Goal: Transaction & Acquisition: Purchase product/service

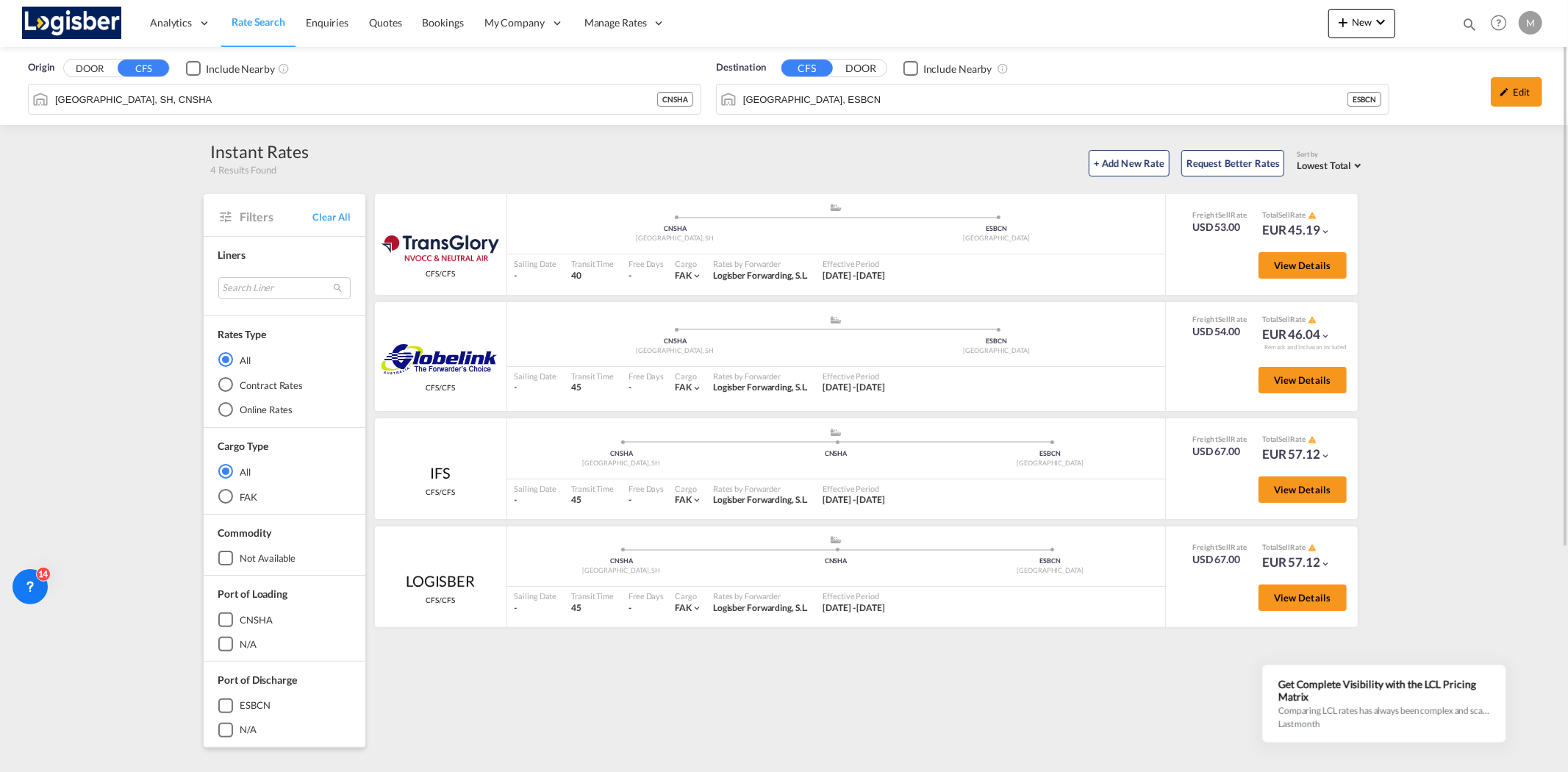
click at [266, 23] on span "Rate Search" at bounding box center [258, 22] width 54 height 13
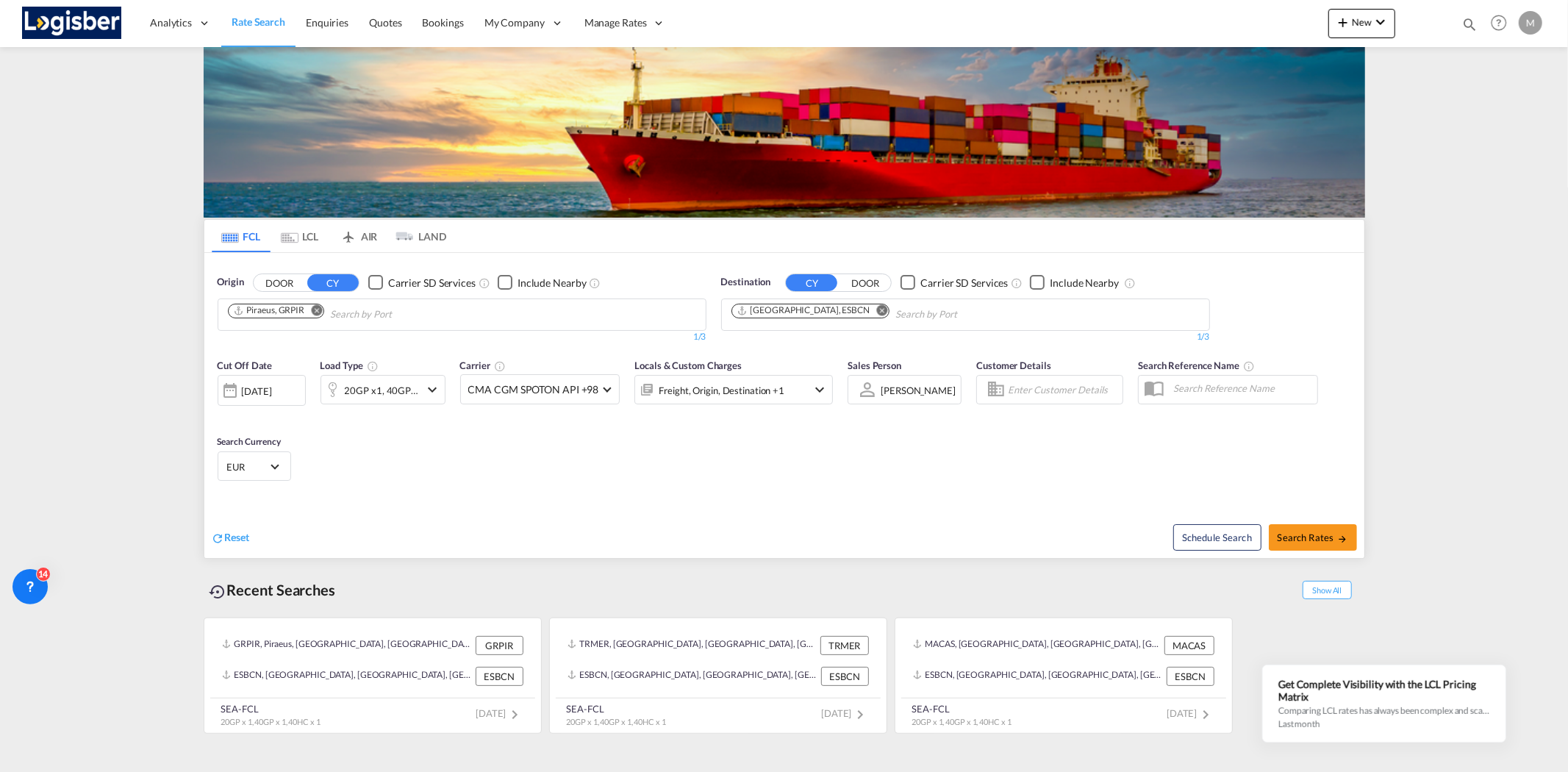
click at [317, 307] on md-icon "Remove" at bounding box center [317, 310] width 11 height 11
click at [876, 310] on md-icon "Remove" at bounding box center [881, 310] width 11 height 11
click at [244, 320] on body "Analytics Reports Dashboard Rate Search Enquiries Quotes Bookings" at bounding box center [784, 386] width 1568 height 772
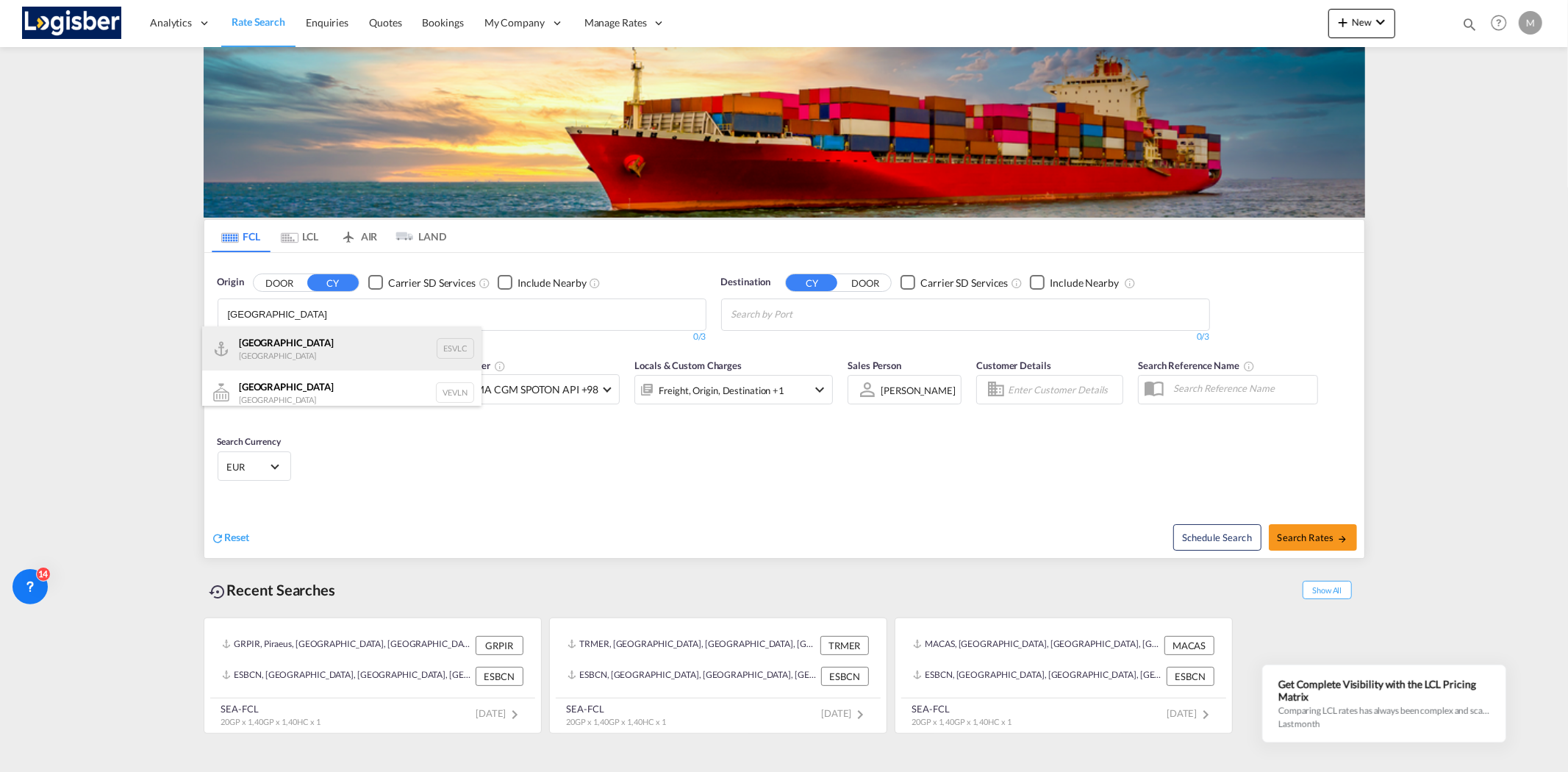
type input "[GEOGRAPHIC_DATA]"
click at [312, 363] on div "Valencia [GEOGRAPHIC_DATA] ESVLC" at bounding box center [342, 348] width 279 height 44
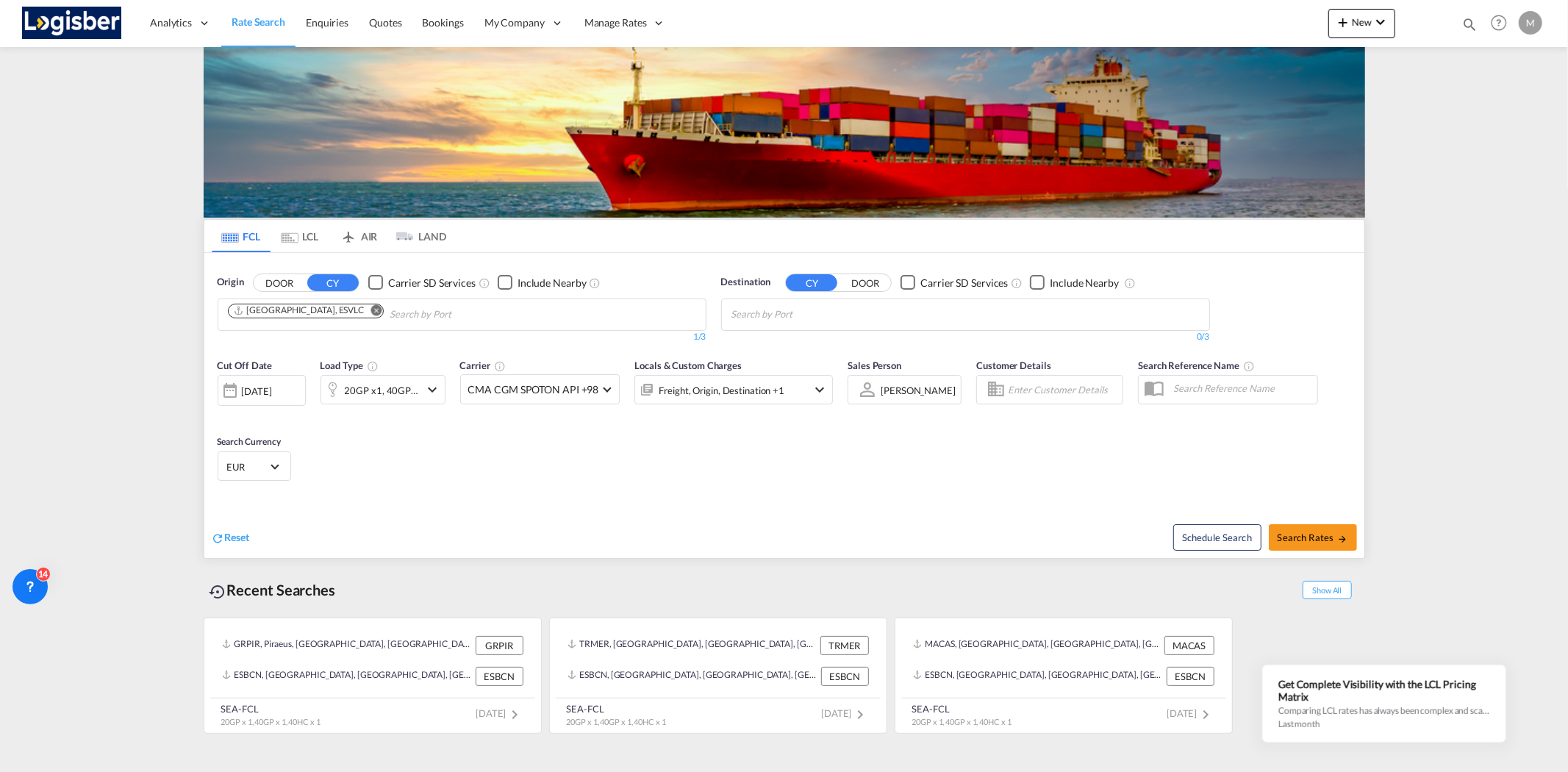
click at [761, 312] on body "Analytics Reports Dashboard Rate Search Enquiries Quotes Bookings" at bounding box center [784, 386] width 1568 height 772
type input "kabul"
click at [778, 344] on div "[GEOGRAPHIC_DATA] [GEOGRAPHIC_DATA] AFKBL" at bounding box center [845, 348] width 279 height 44
click at [1318, 539] on span "Search Rates" at bounding box center [1313, 537] width 71 height 12
type input "ESVLC to AFKBL / [DATE]"
